Goal: Check status: Check status

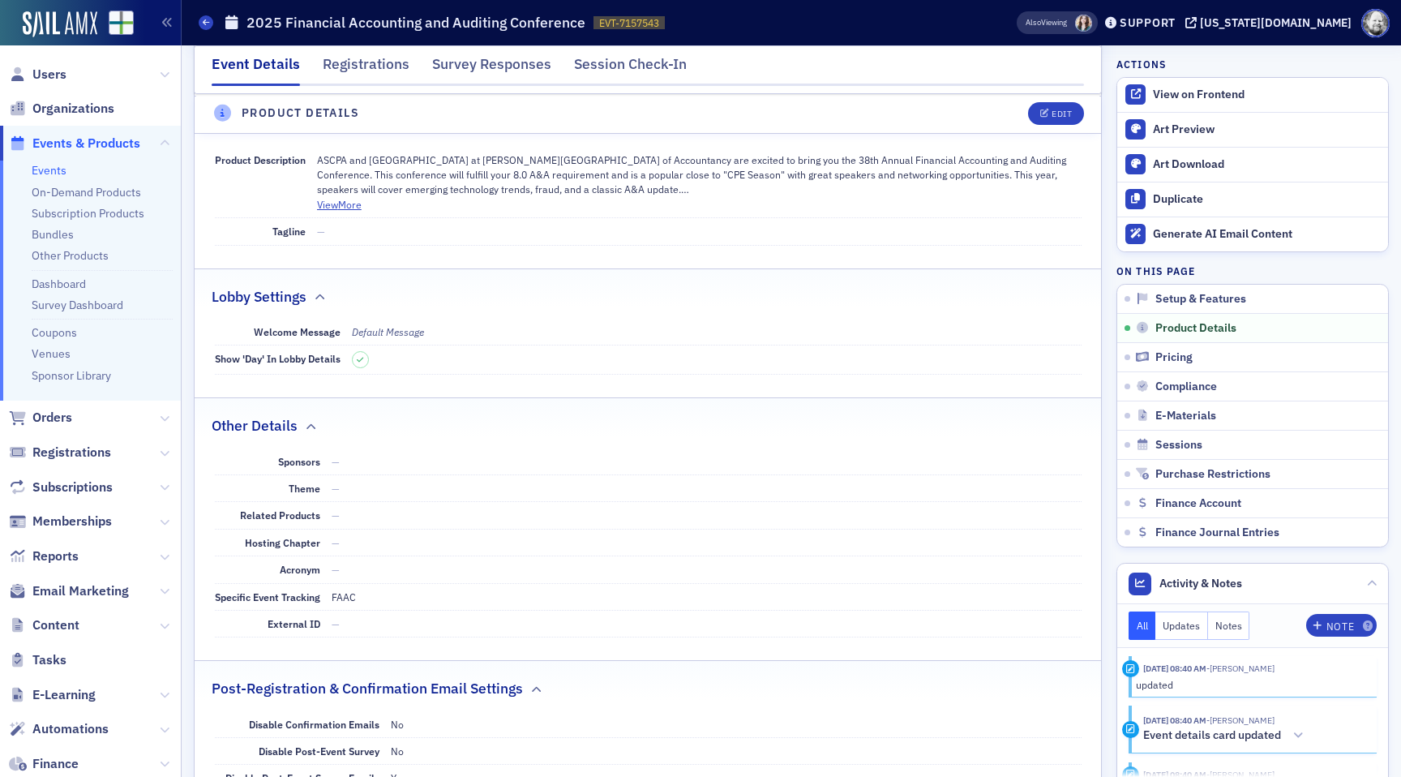
scroll to position [467, 0]
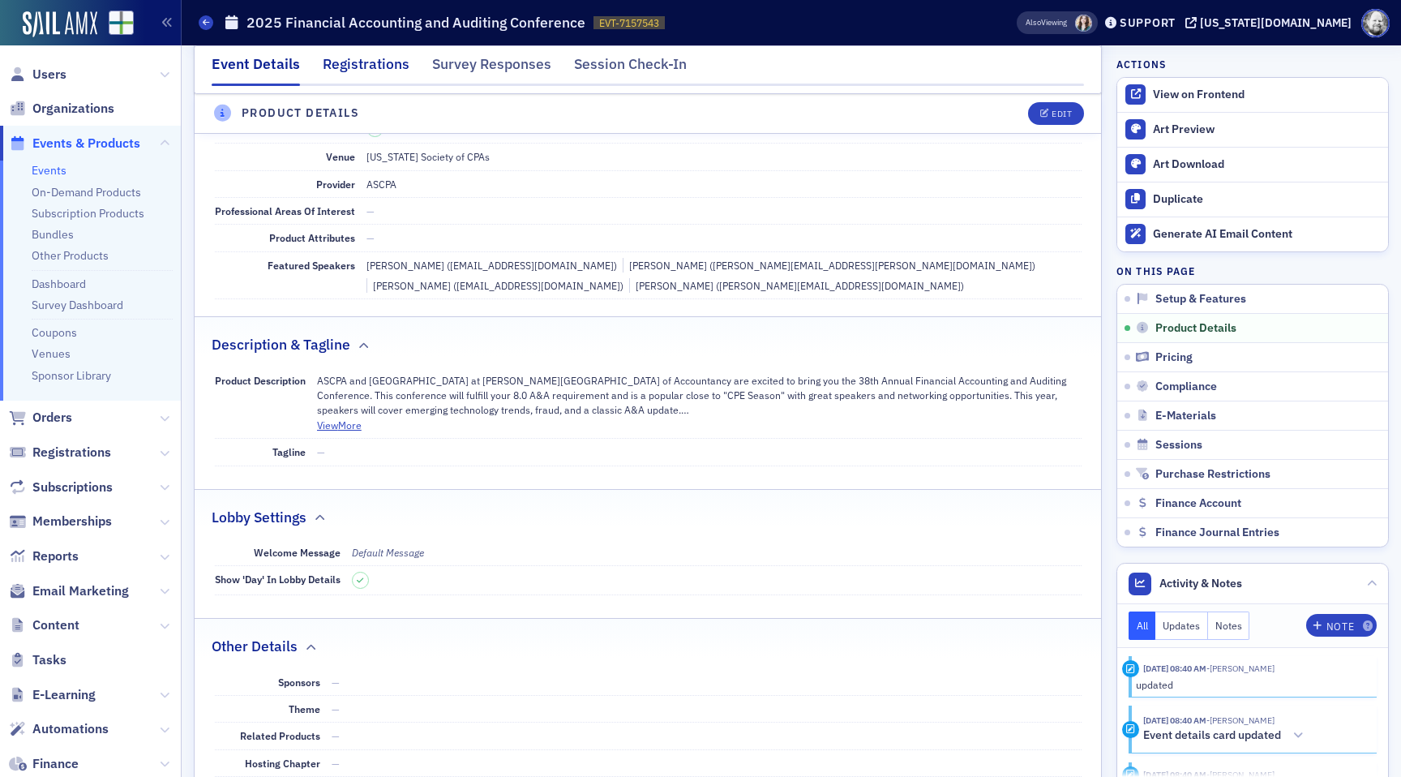
click at [365, 66] on div "Registrations" at bounding box center [366, 69] width 87 height 30
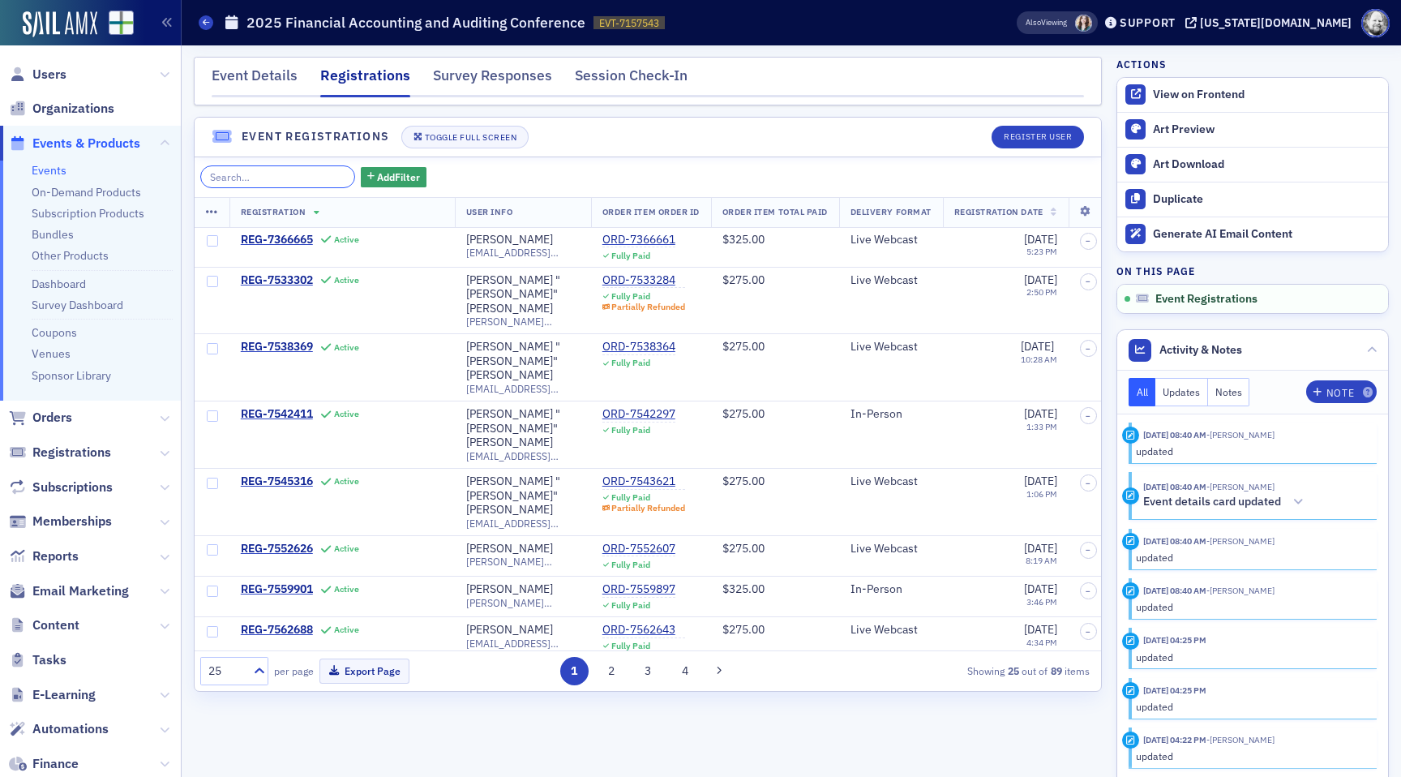
click at [277, 176] on input "search" at bounding box center [277, 176] width 155 height 23
paste input "Gloria McGowan"
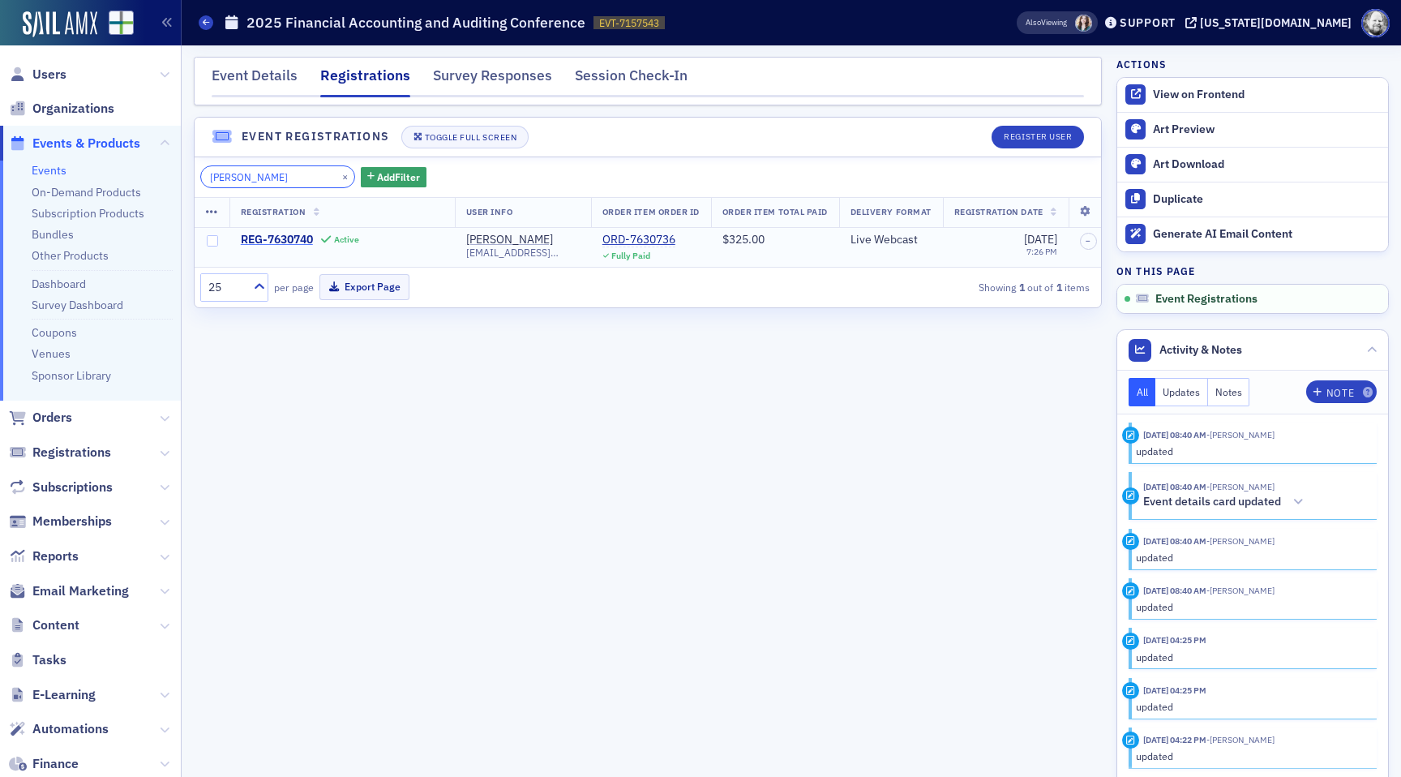
type input "Gloria McGowan"
click at [279, 238] on span "REG-7630740" at bounding box center [277, 240] width 72 height 15
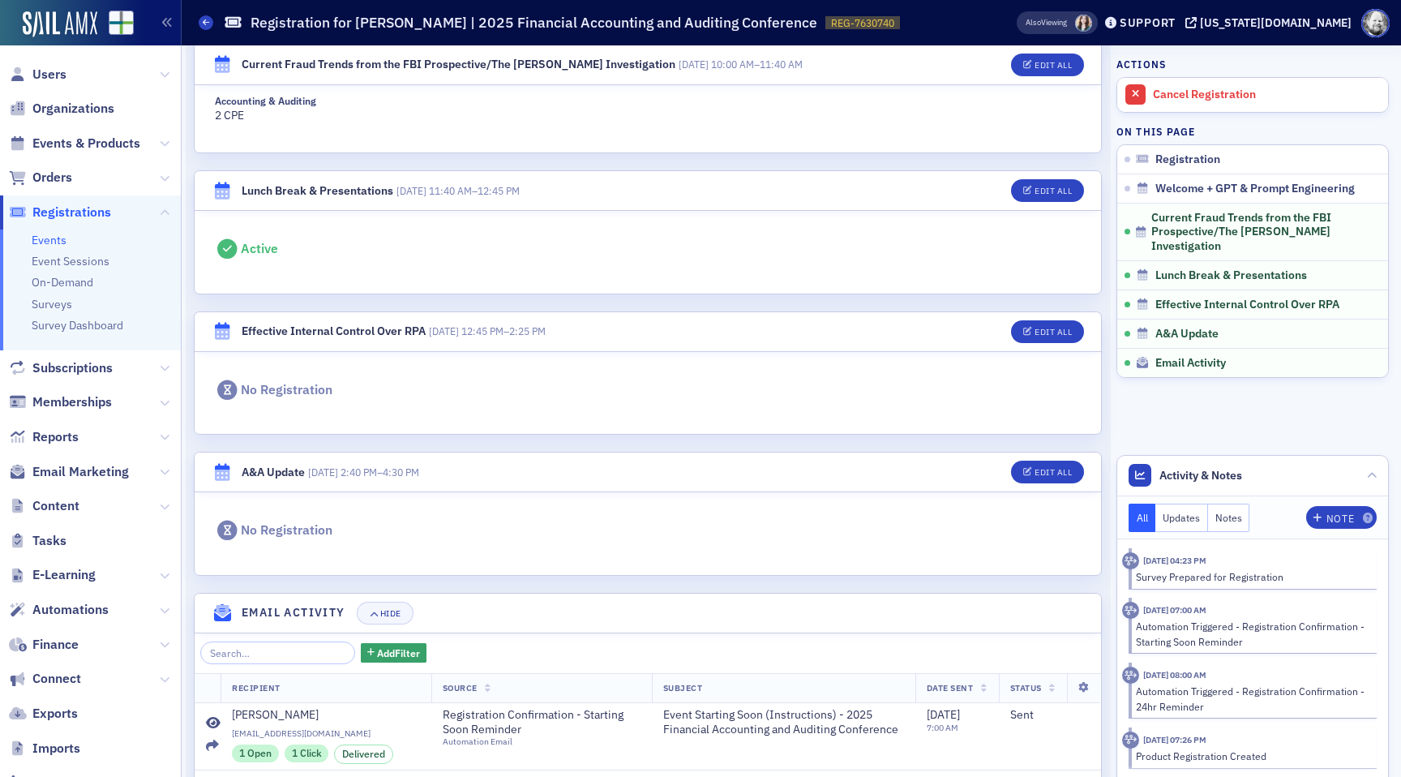
scroll to position [1272, 0]
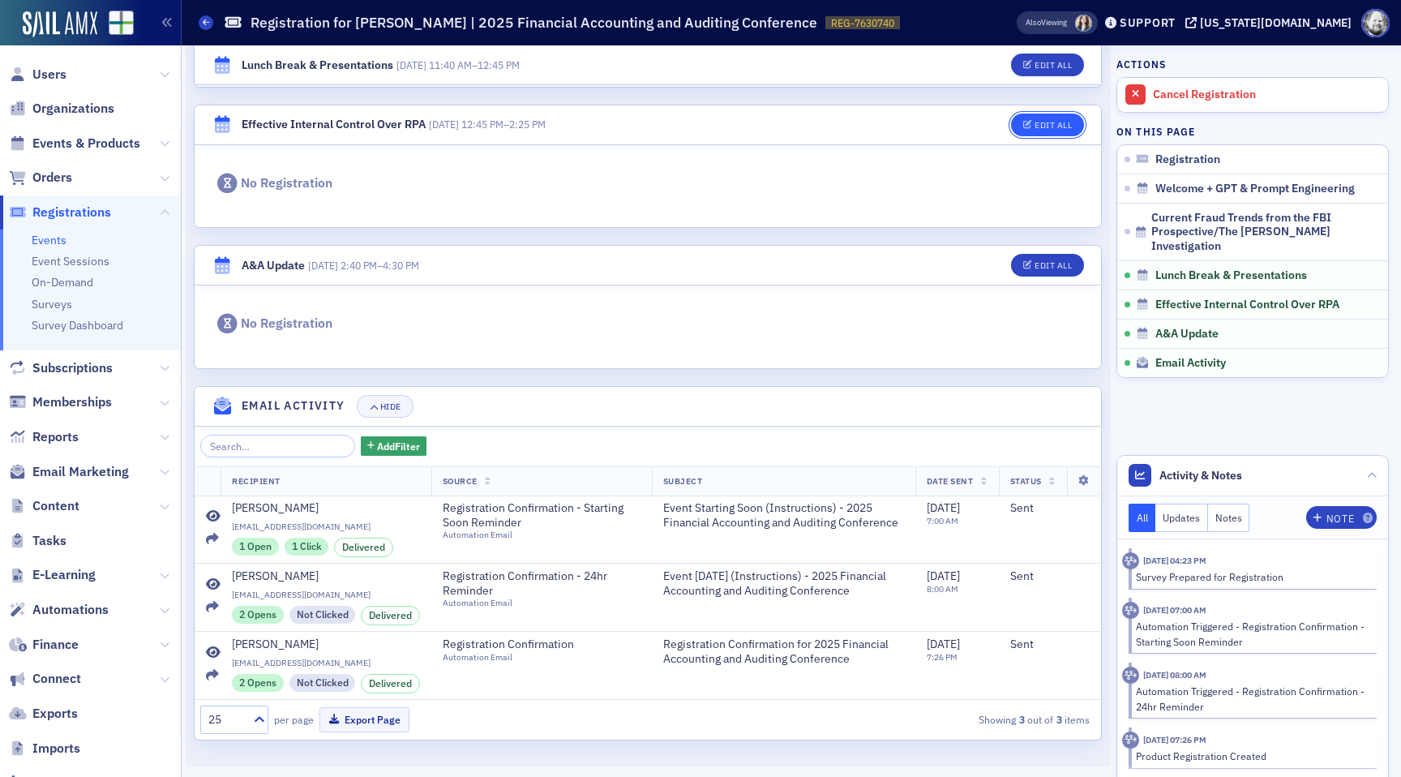
click at [1038, 121] on div "Edit All" at bounding box center [1053, 125] width 37 height 9
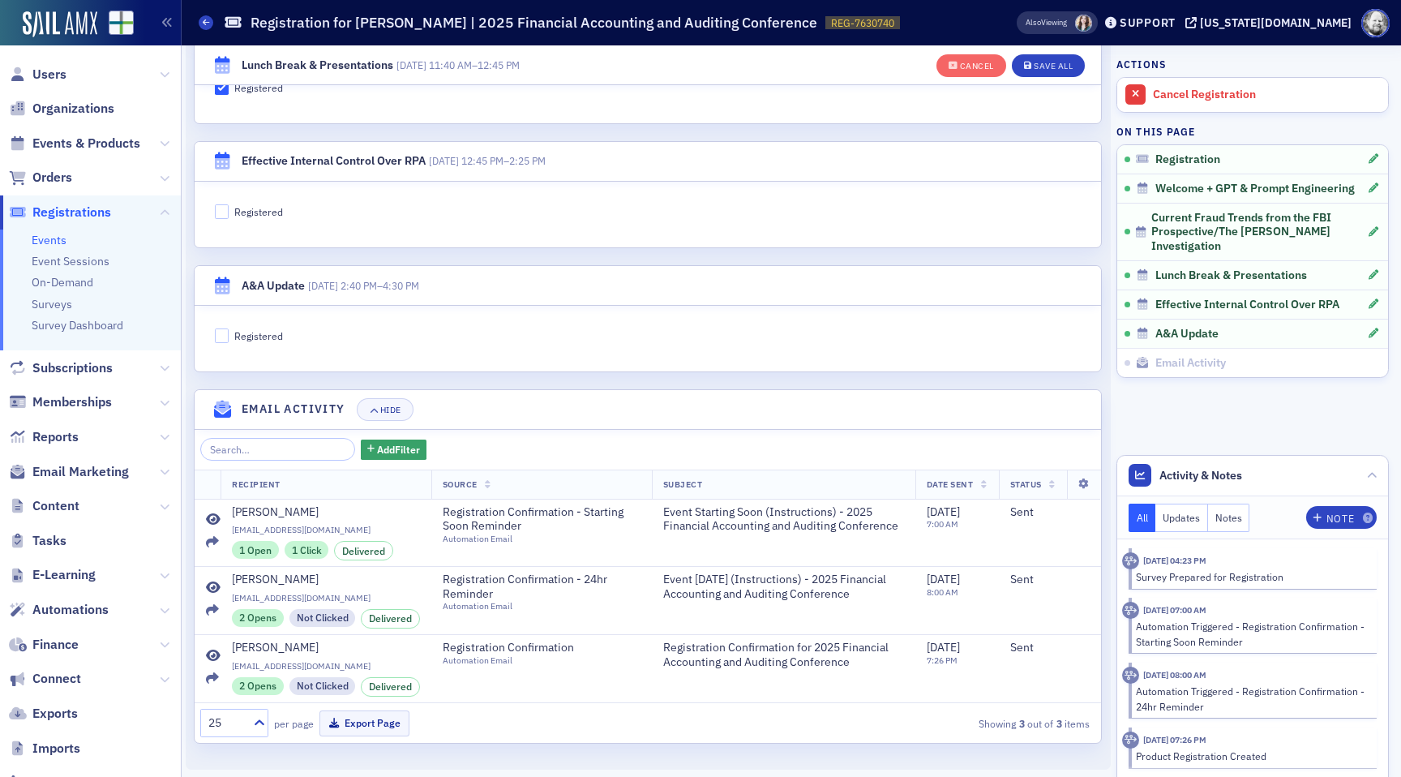
scroll to position [1276, 0]
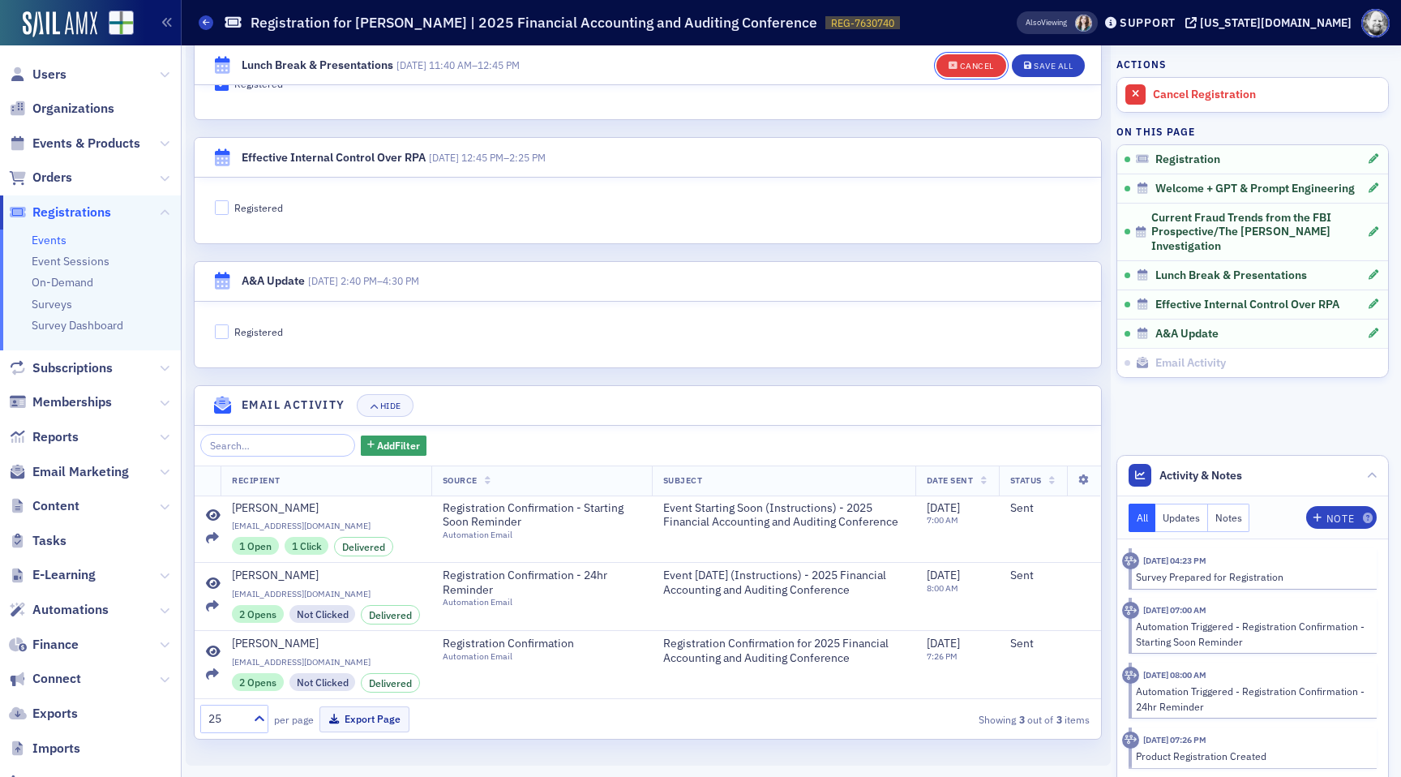
click at [956, 66] on icon "button" at bounding box center [954, 66] width 10 height 9
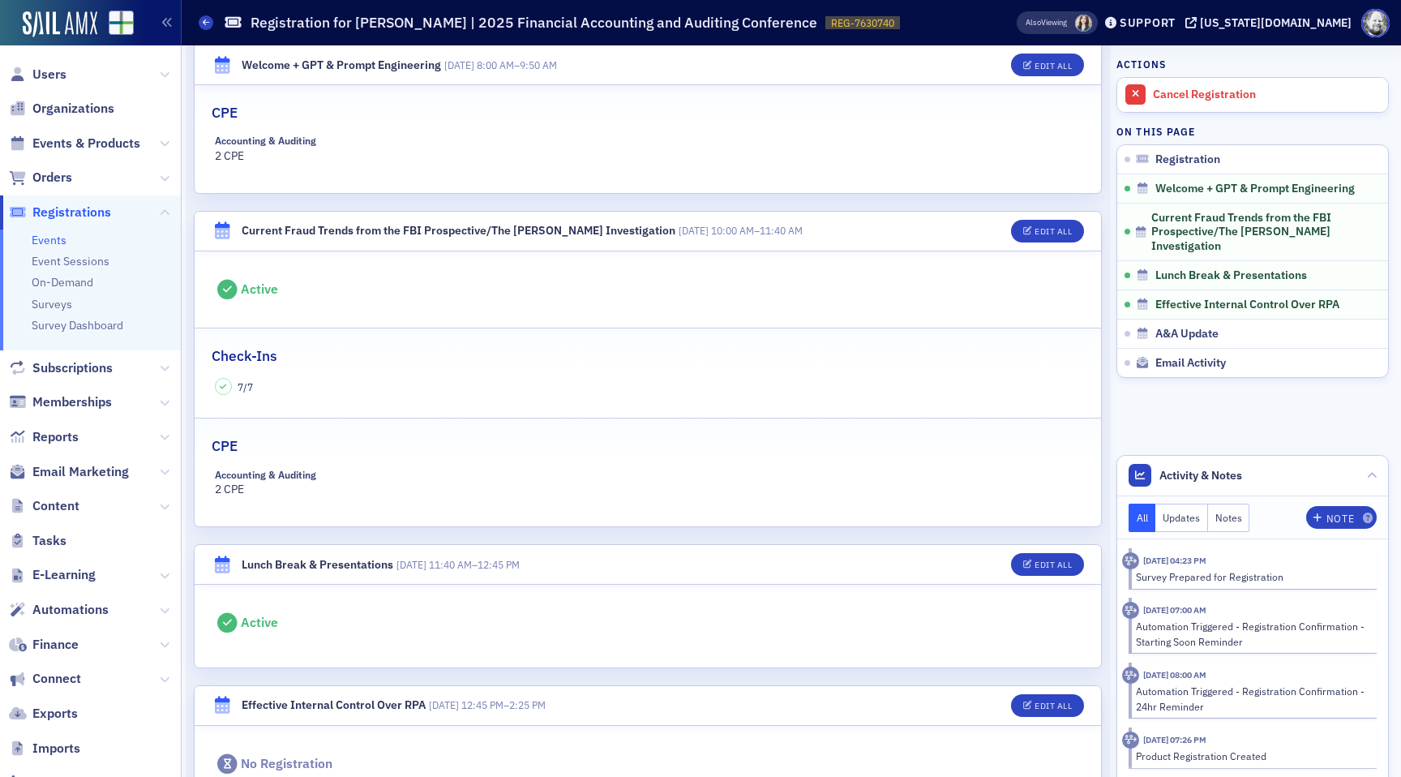
scroll to position [684, 0]
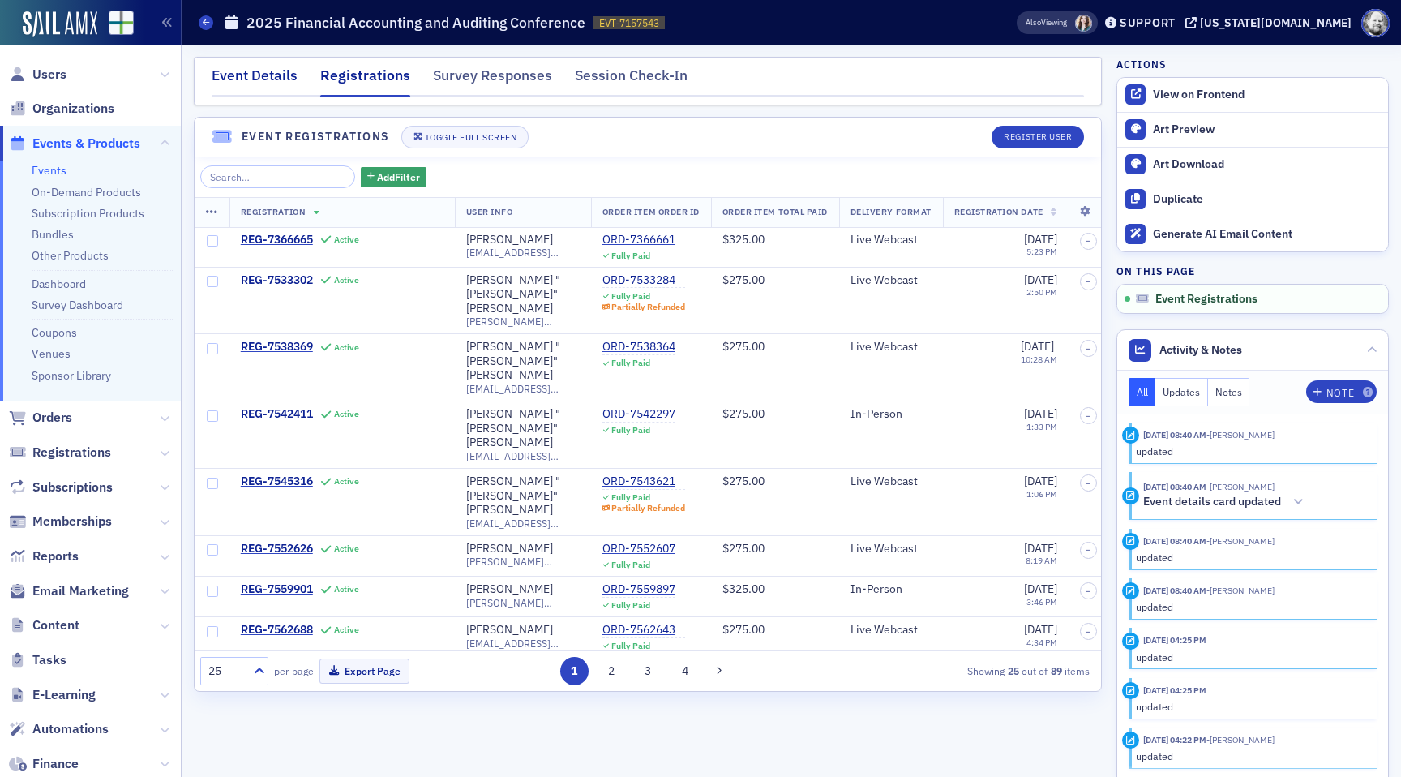
click at [260, 82] on div "Event Details" at bounding box center [255, 80] width 86 height 30
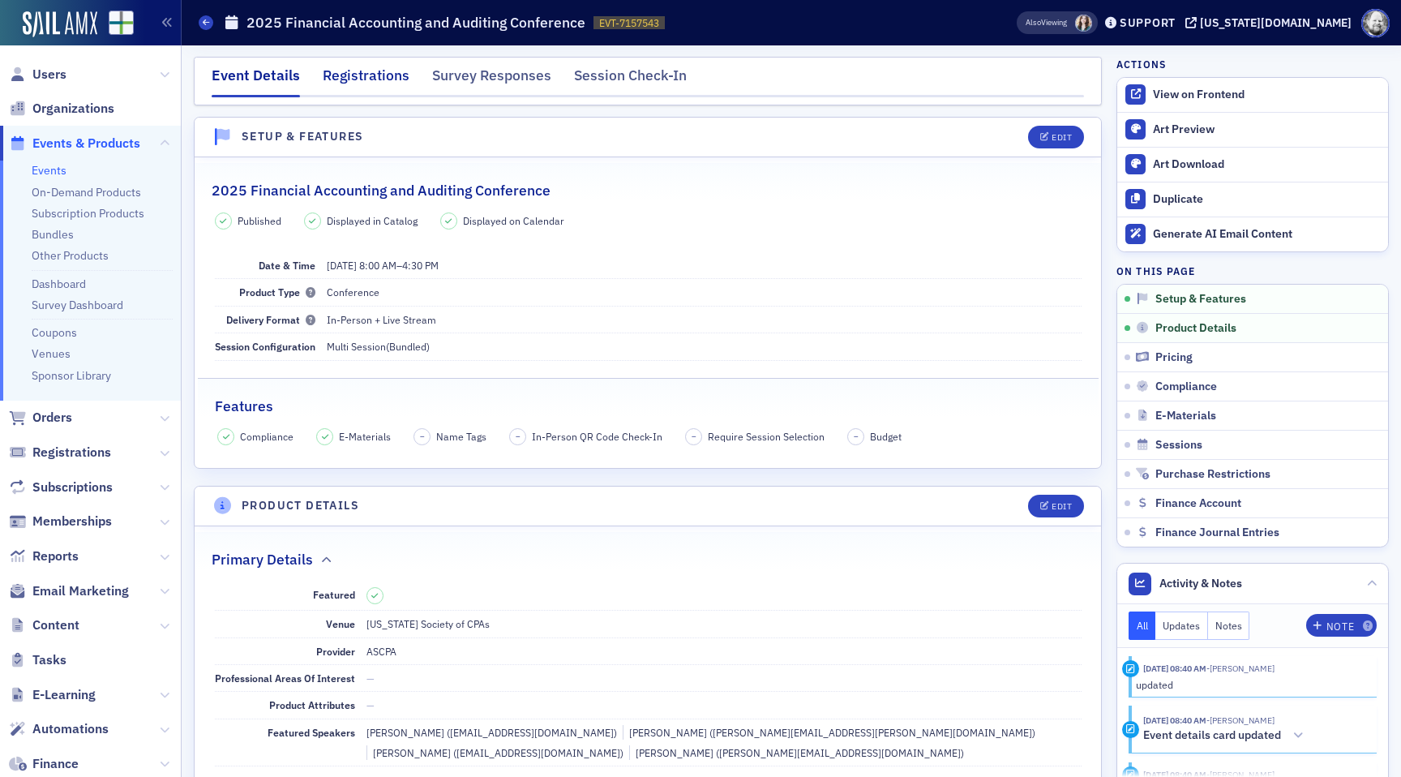
click at [375, 75] on div "Registrations" at bounding box center [366, 80] width 87 height 30
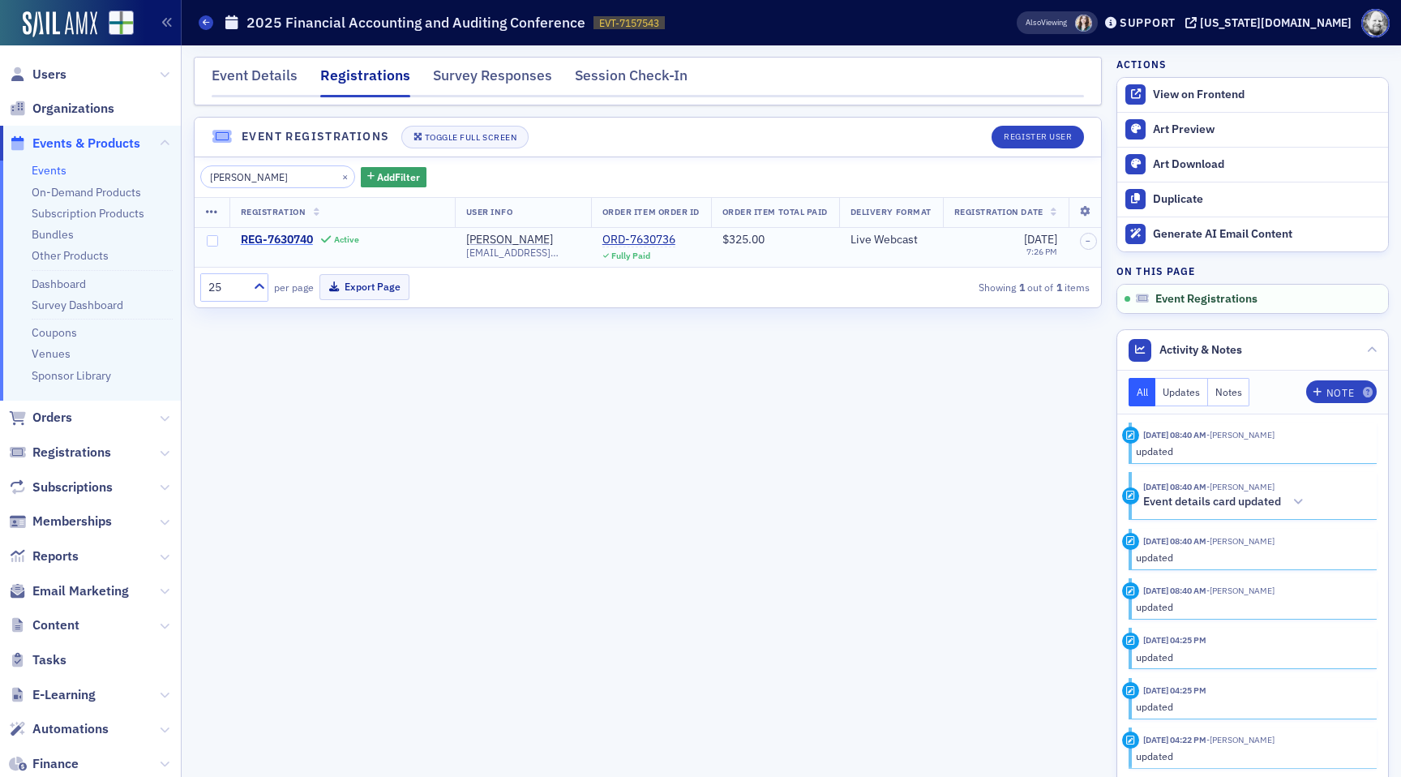
click at [290, 242] on span "REG-7630740" at bounding box center [277, 240] width 72 height 15
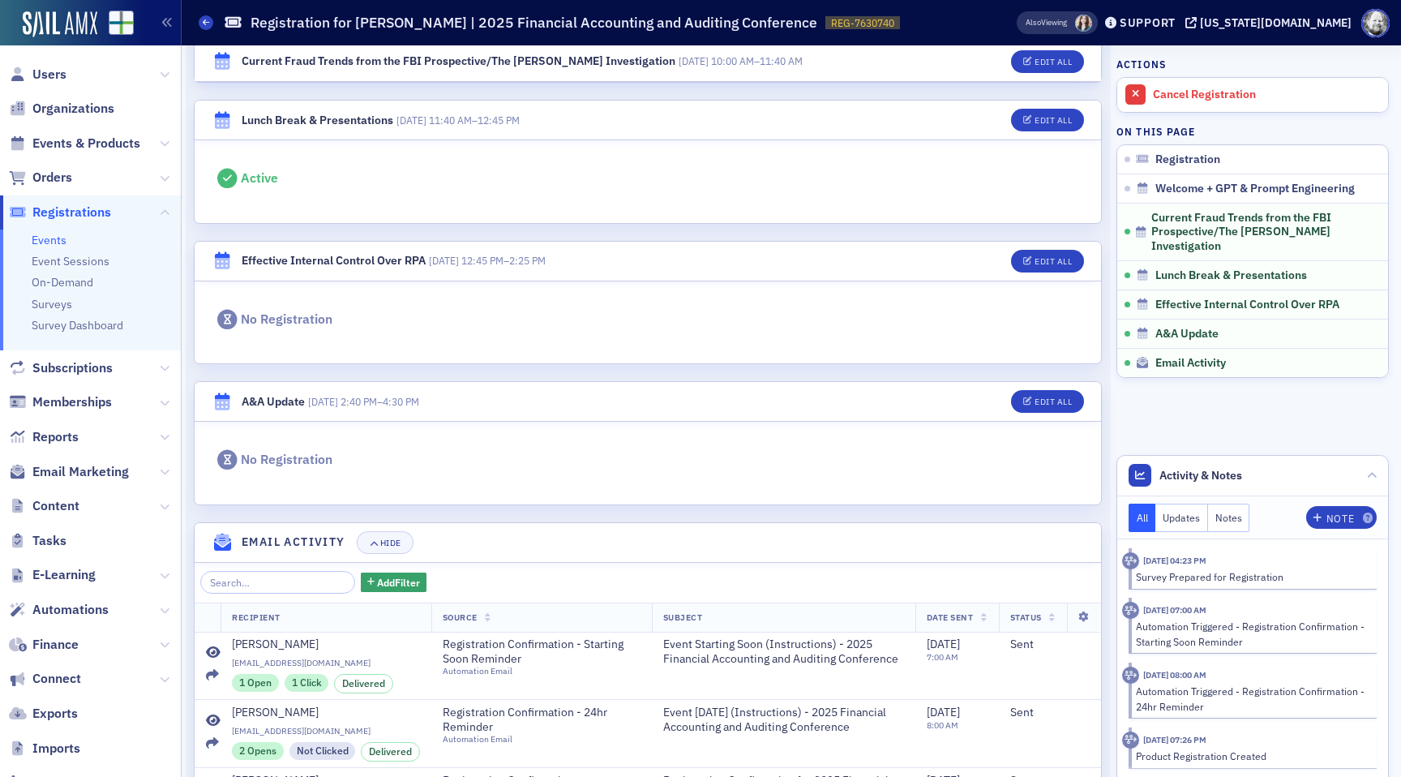
scroll to position [1139, 0]
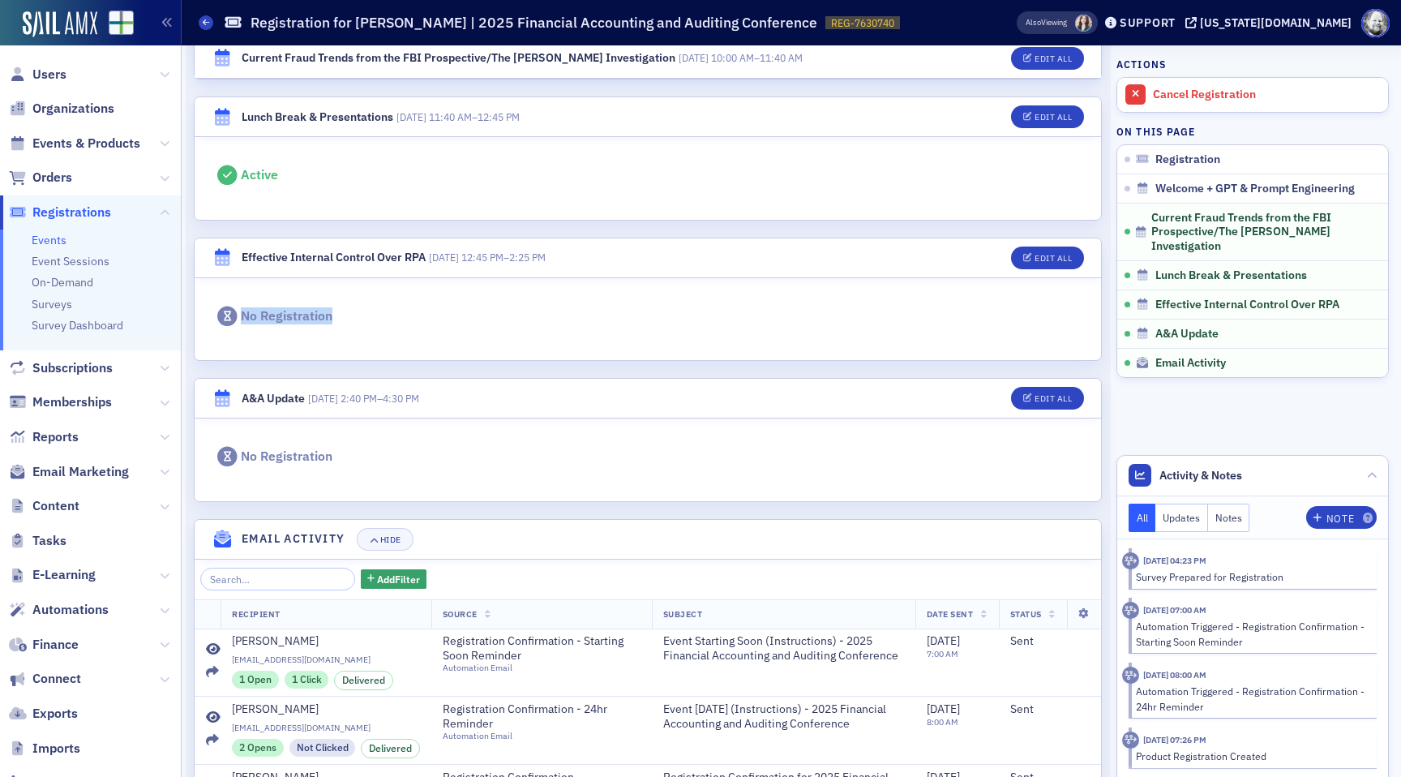
drag, startPoint x: 242, startPoint y: 311, endPoint x: 372, endPoint y: 312, distance: 129.8
click at [372, 312] on div "No Registration" at bounding box center [648, 317] width 867 height 20
copy div "No Registration"
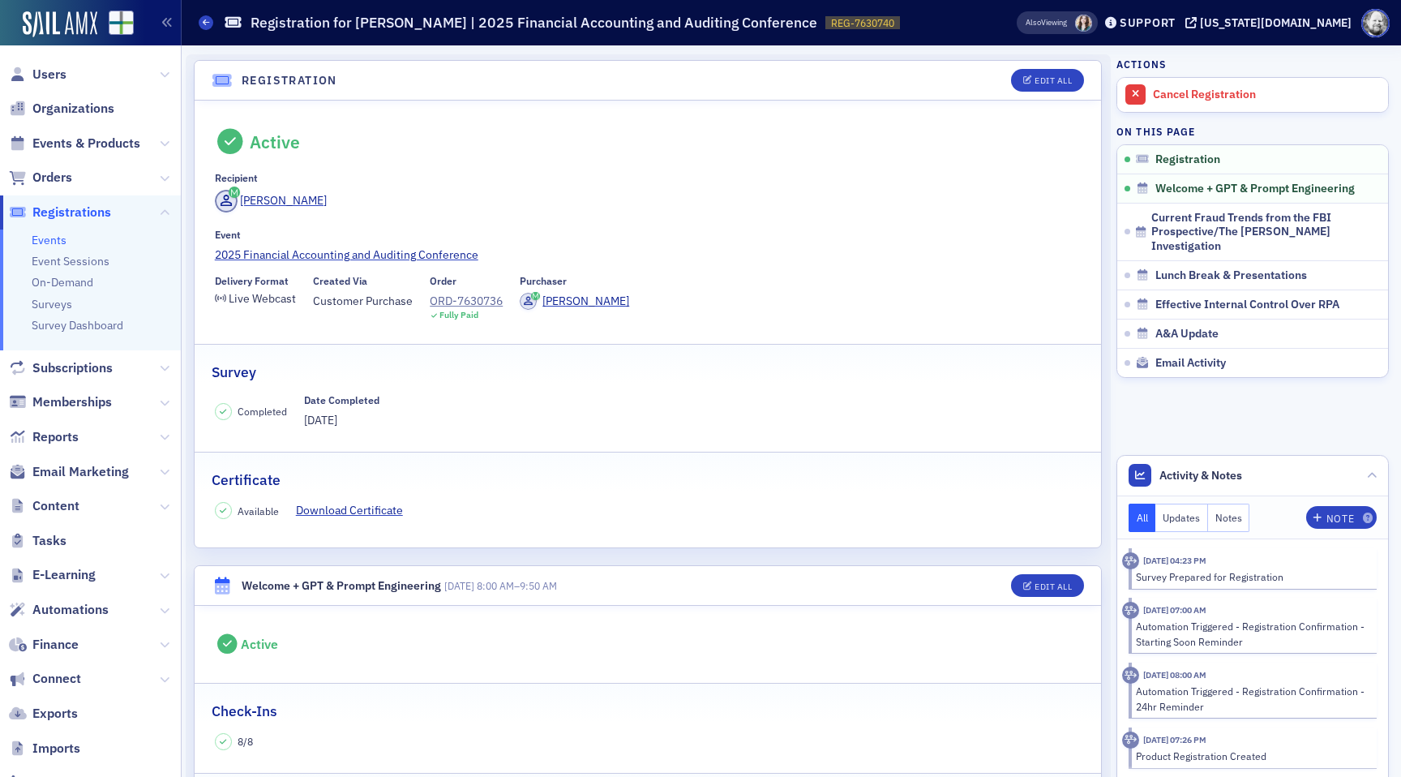
scroll to position [0, 0]
click at [360, 256] on link "2025 Financial Accounting and Auditing Conference" at bounding box center [648, 257] width 867 height 17
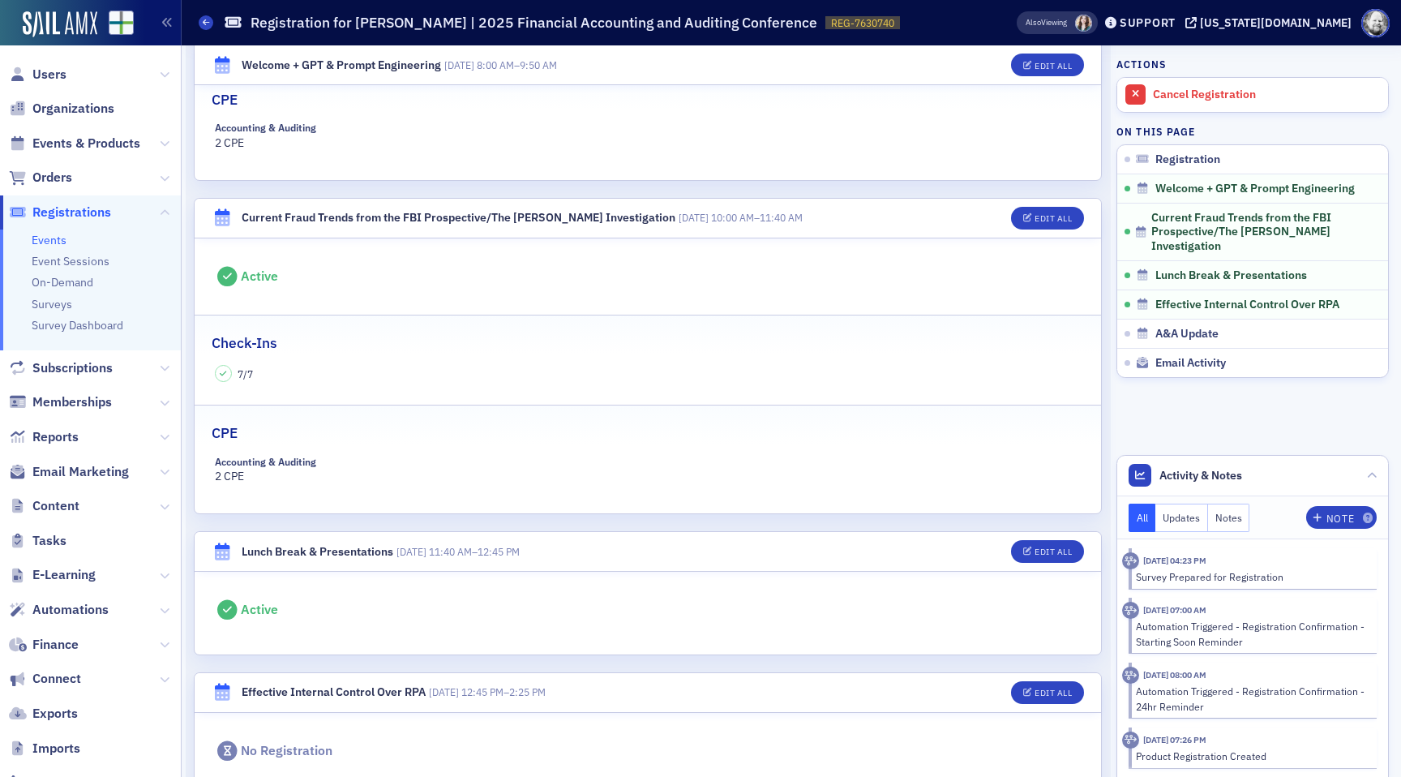
scroll to position [573, 0]
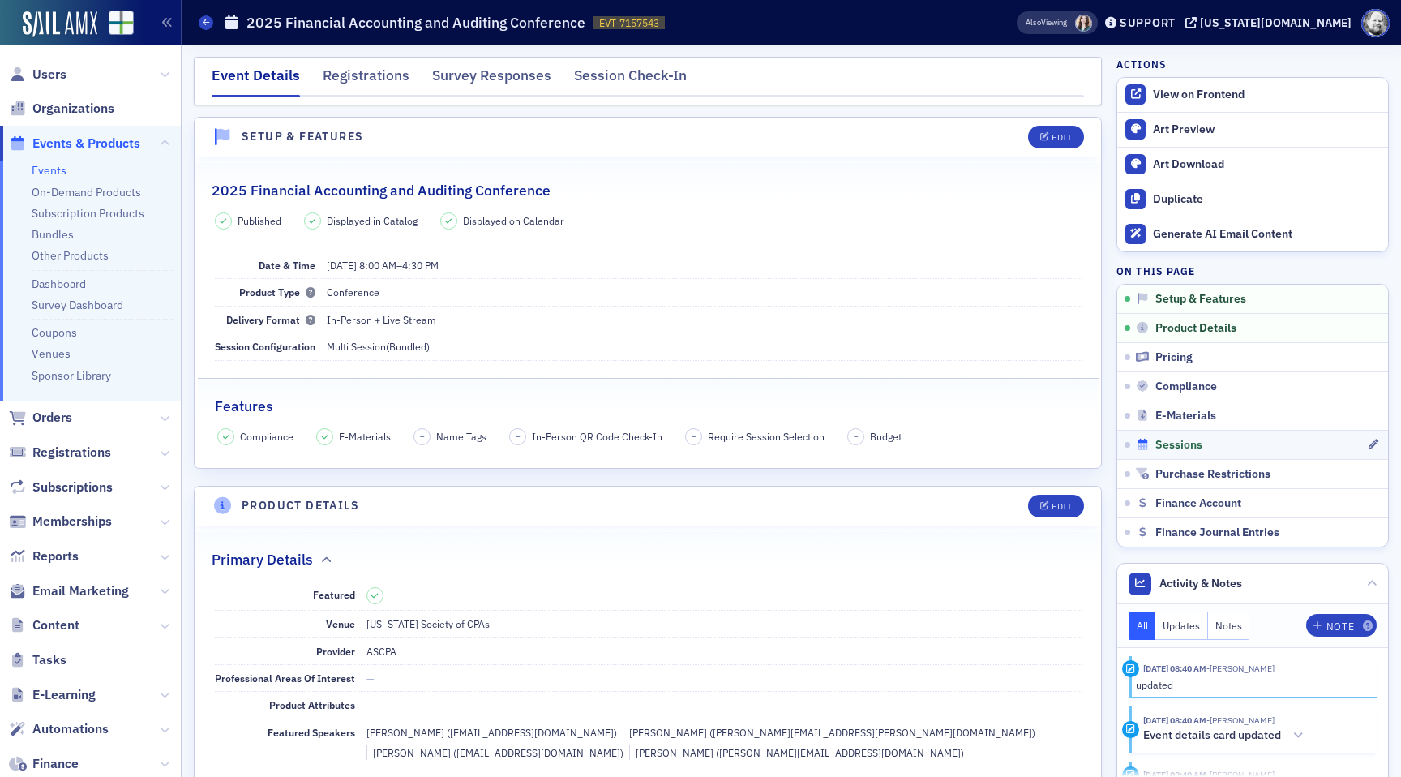
click at [1169, 444] on span "Sessions" at bounding box center [1179, 445] width 47 height 15
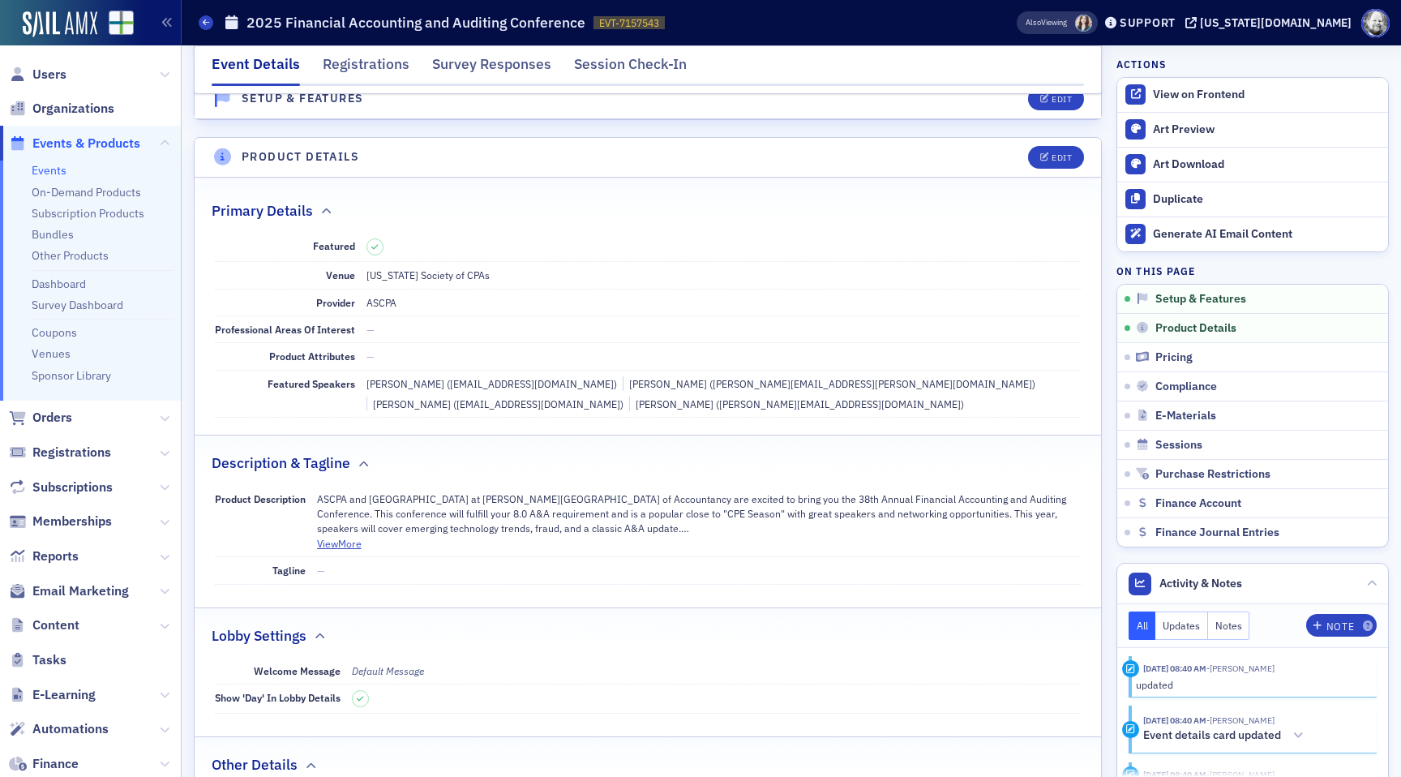
scroll to position [346, 0]
